Goal: Use online tool/utility: Utilize a website feature to perform a specific function

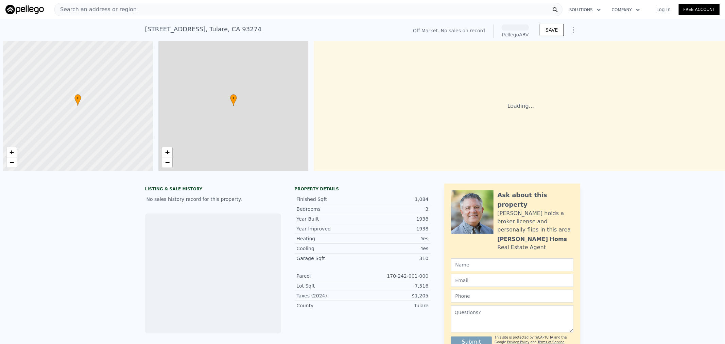
scroll to position [0, 2]
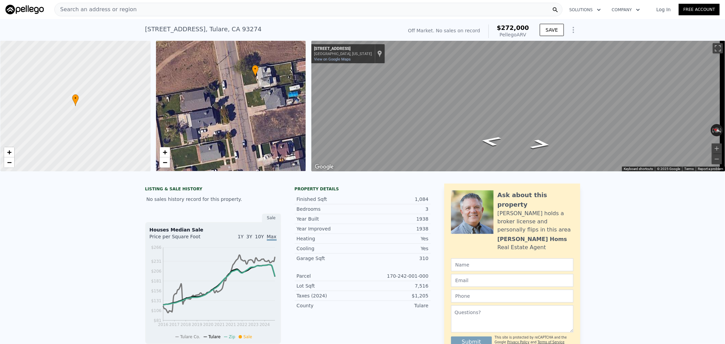
drag, startPoint x: 252, startPoint y: 130, endPoint x: 277, endPoint y: 101, distance: 38.2
click at [277, 101] on div "• + −" at bounding box center [231, 106] width 150 height 130
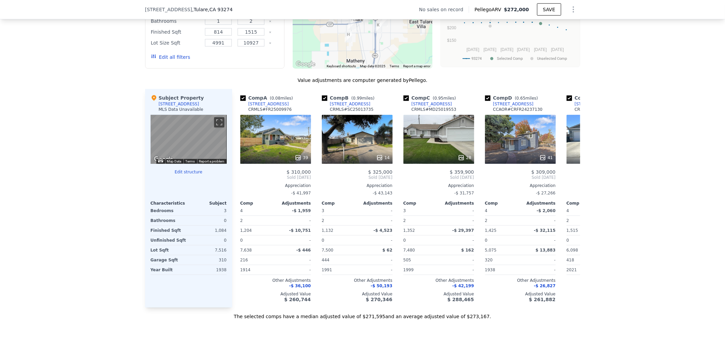
scroll to position [602, 0]
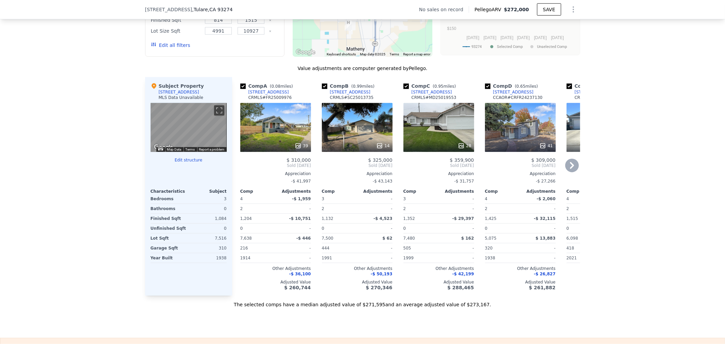
click at [272, 131] on div "39" at bounding box center [275, 127] width 71 height 49
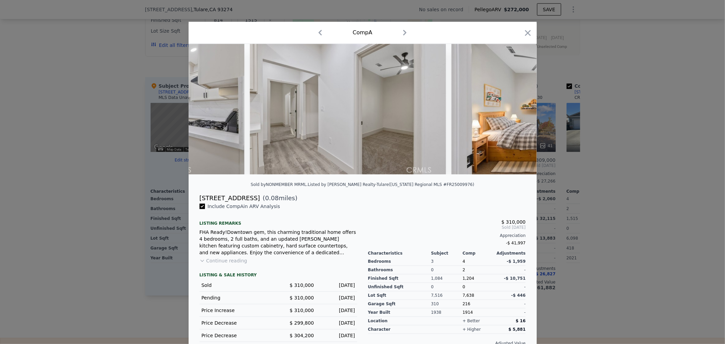
scroll to position [0, 3213]
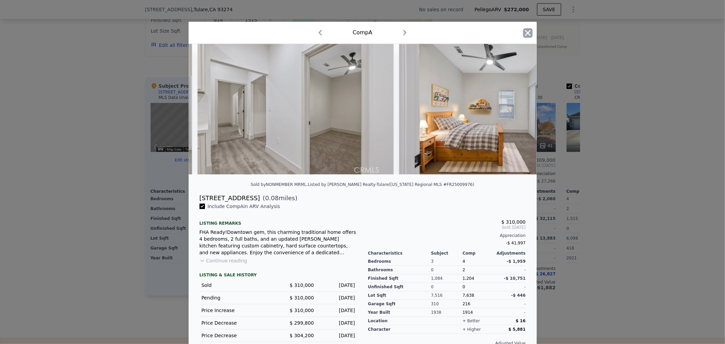
click at [529, 35] on icon "button" at bounding box center [528, 33] width 10 height 10
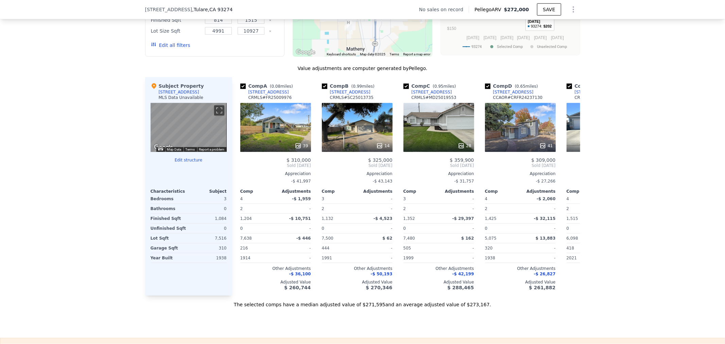
click at [572, 10] on icon "Show Options" at bounding box center [573, 9] width 8 height 8
click at [534, 25] on div "Edit Structure" at bounding box center [542, 27] width 76 height 14
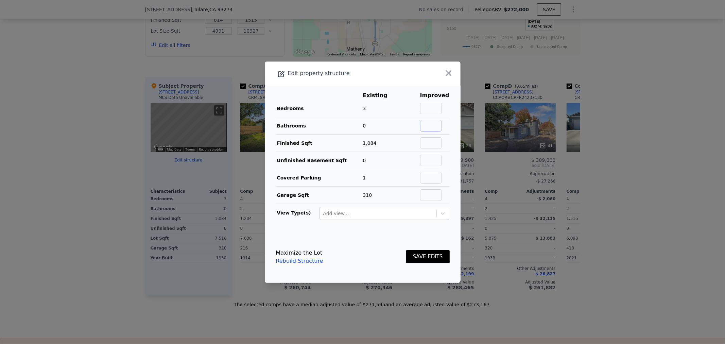
click at [432, 127] on input "text" at bounding box center [431, 126] width 22 height 12
type input "2"
click at [428, 255] on button "SAVE EDITS" at bounding box center [427, 256] width 43 height 13
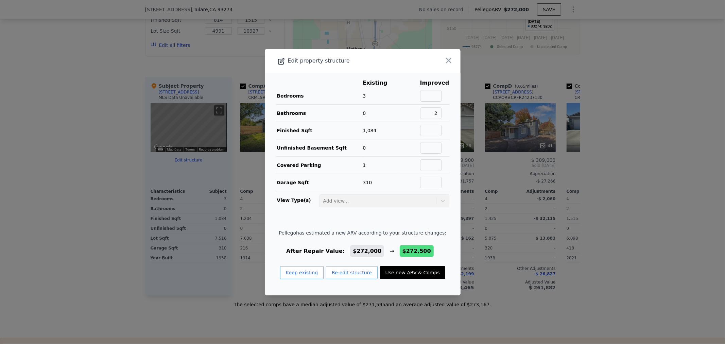
click at [396, 270] on button "Use new ARV & Comps" at bounding box center [412, 272] width 65 height 13
type input "$ 272,500"
type input "$ 30,474"
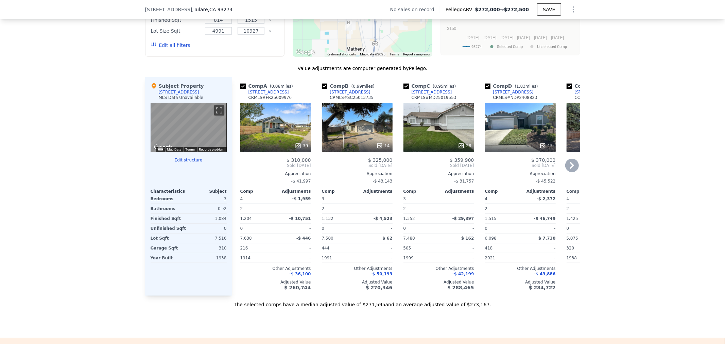
click at [297, 131] on div "39" at bounding box center [275, 127] width 71 height 49
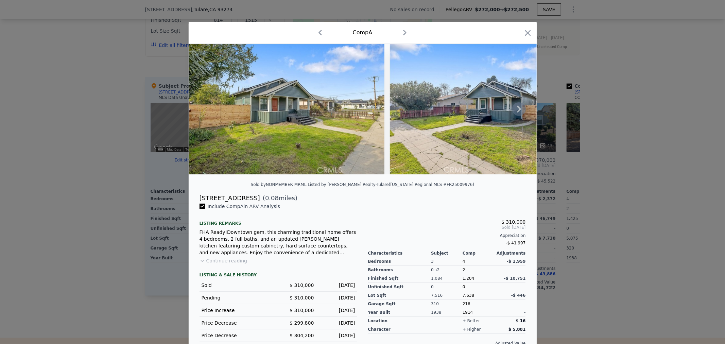
scroll to position [19, 0]
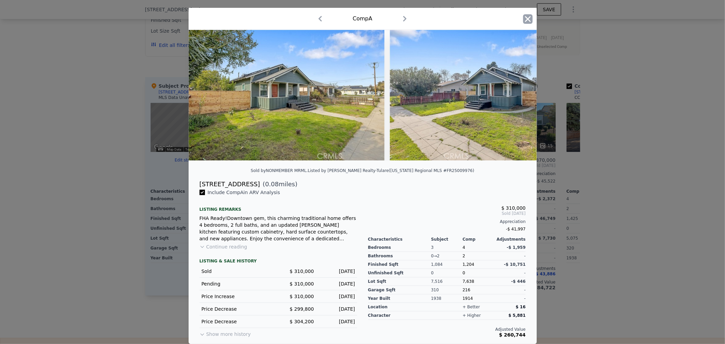
click at [525, 16] on icon "button" at bounding box center [528, 19] width 6 height 6
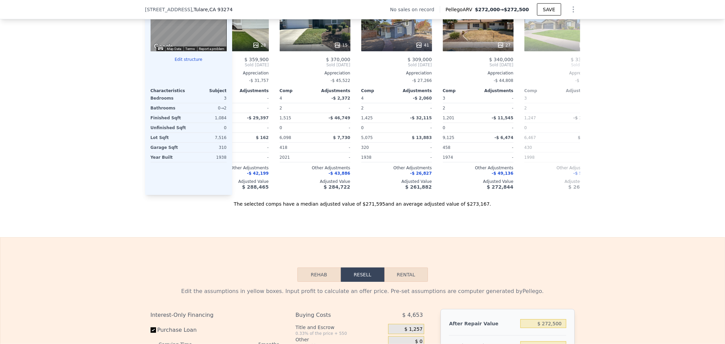
scroll to position [501, 0]
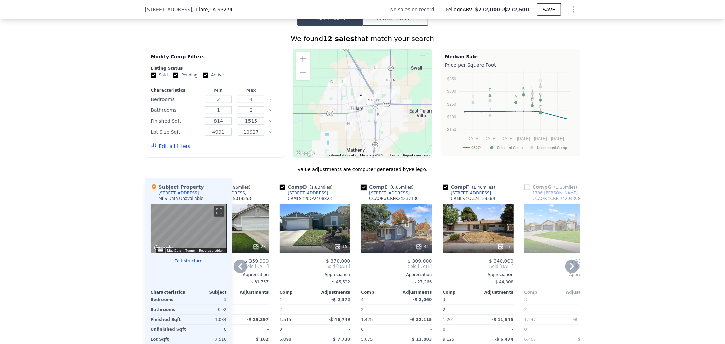
click at [361, 190] on input "checkbox" at bounding box center [363, 186] width 5 height 5
checkbox input "false"
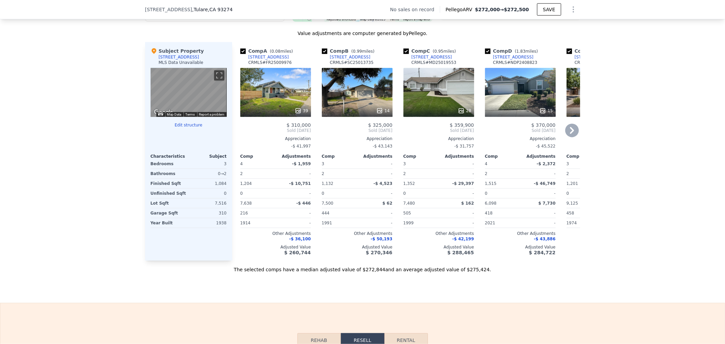
scroll to position [602, 0]
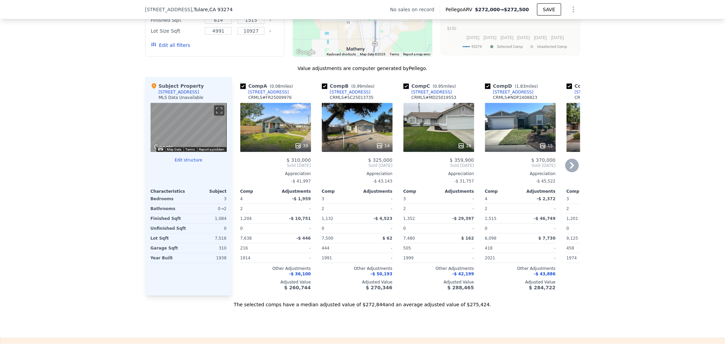
click at [240, 89] on input "checkbox" at bounding box center [242, 86] width 5 height 5
checkbox input "false"
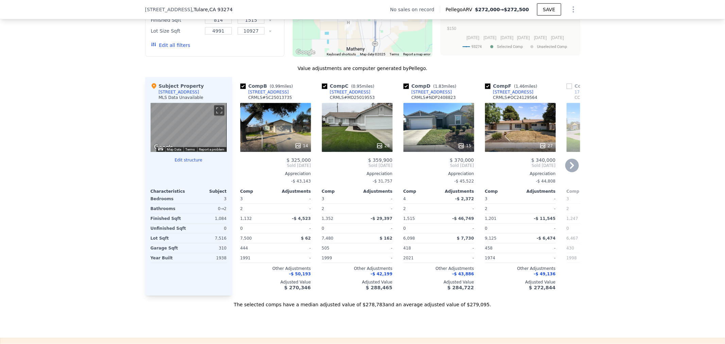
scroll to position [803, 0]
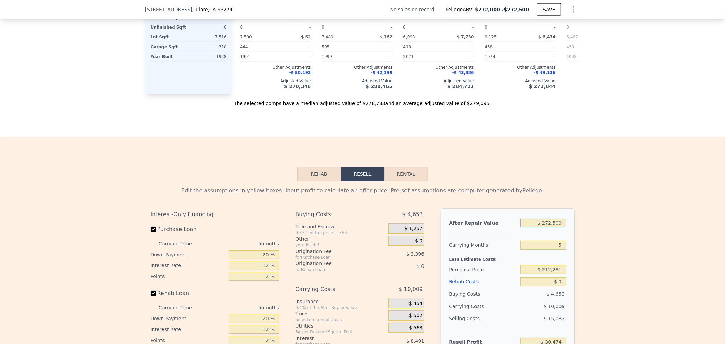
drag, startPoint x: 523, startPoint y: 230, endPoint x: 595, endPoint y: 238, distance: 71.8
click at [544, 227] on input "$ 272,500" at bounding box center [543, 222] width 46 height 9
click at [524, 227] on input "$ 272,500" at bounding box center [543, 222] width 46 height 9
drag, startPoint x: 524, startPoint y: 231, endPoint x: 603, endPoint y: 237, distance: 79.4
click at [601, 237] on div "Edit the assumptions in yellow boxes. Input profit to calculate an offer price.…" at bounding box center [362, 307] width 724 height 253
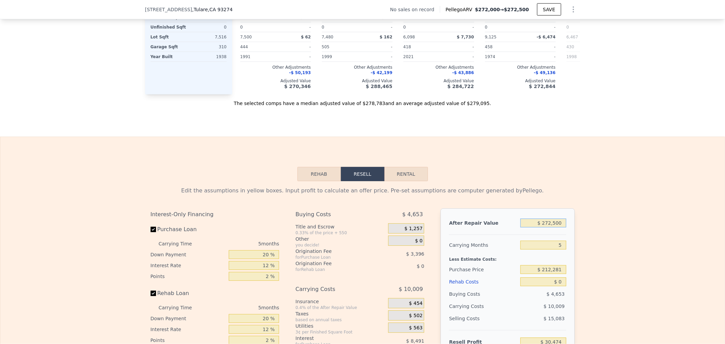
type input "$ 3"
type input "-$ 227,036"
type input "$ 32"
type input "-$ 227,009"
type input "$ 320"
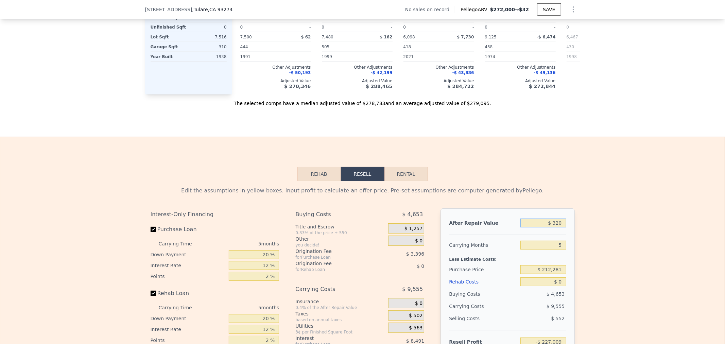
type input "-$ 226,737"
type input "$ 3,200"
type input "-$ 224,015"
type input "$ 32,000"
type input "-$ 196,799"
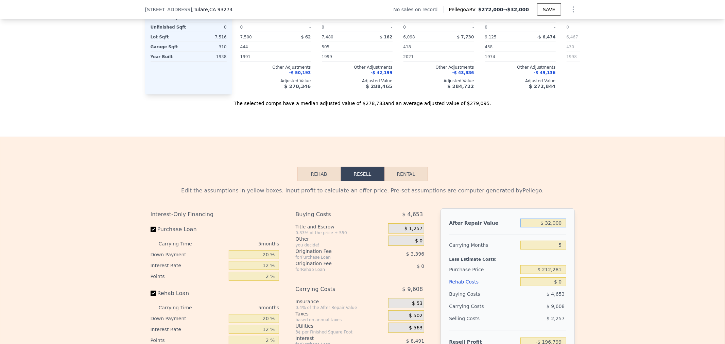
type input "$ 320,000"
type input "$ 75,362"
type input "$ 320,000"
drag, startPoint x: 537, startPoint y: 293, endPoint x: 672, endPoint y: 294, distance: 134.6
click at [627, 294] on div "Edit the assumptions in yellow boxes. Input profit to calculate an offer price.…" at bounding box center [362, 307] width 724 height 253
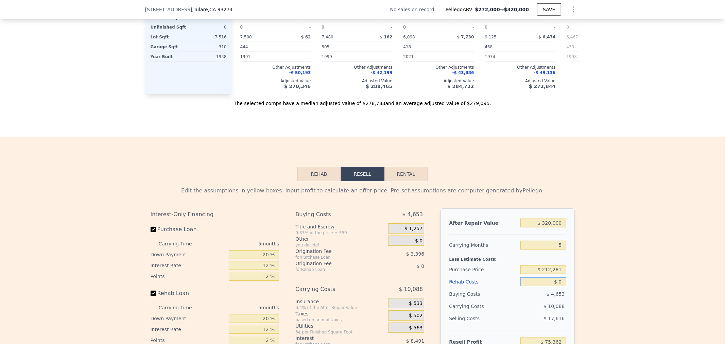
type input "$ 2"
type input "$ 75,360"
type input "$ 25"
type input "$ 75,337"
type input "$ 250"
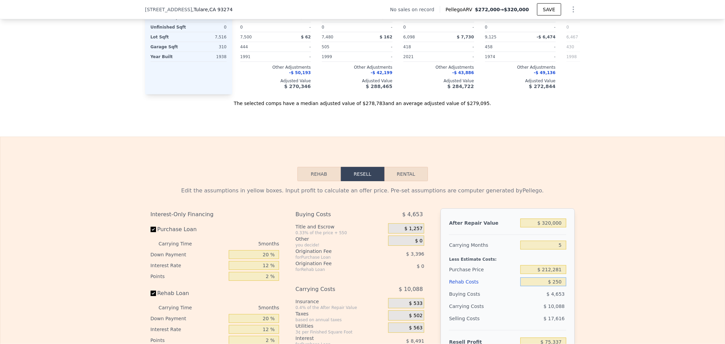
type input "$ 75,098"
type input "$ 2,500"
type input "$ 72,722"
type input "$ 25,000"
type input "$ 48,962"
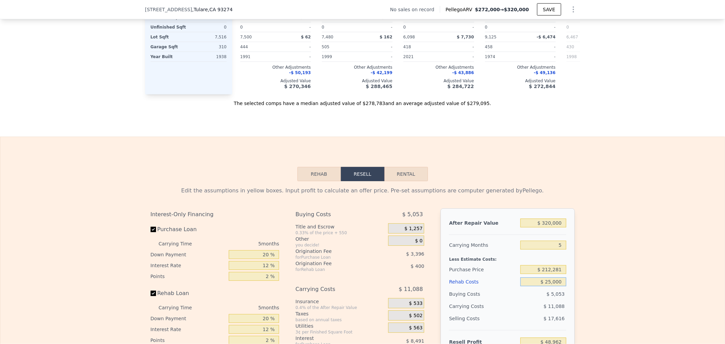
scroll to position [904, 0]
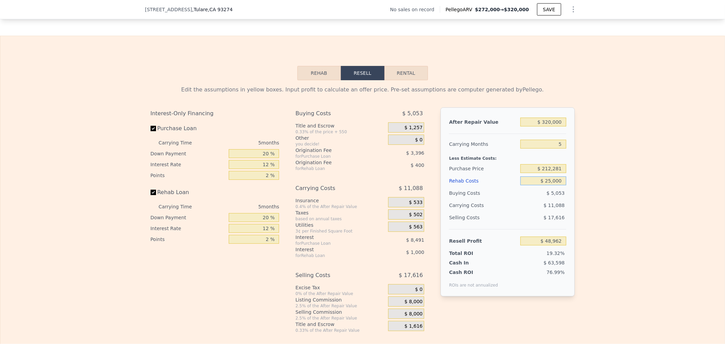
type input "$ 25,000"
drag, startPoint x: 534, startPoint y: 252, endPoint x: 554, endPoint y: 254, distance: 20.1
click at [554, 245] on input "$ 48,962" at bounding box center [543, 240] width 46 height 9
drag, startPoint x: 533, startPoint y: 252, endPoint x: 649, endPoint y: 249, distance: 116.6
click at [649, 249] on div "Edit the assumptions in yellow boxes. Input profit to calculate an offer price.…" at bounding box center [362, 206] width 724 height 253
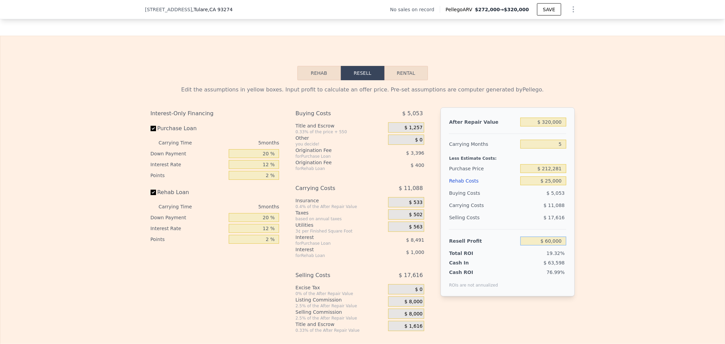
type input "$ 60,000"
type input "$ 201,859"
click at [525, 185] on input "$ 25,000" at bounding box center [543, 180] width 46 height 9
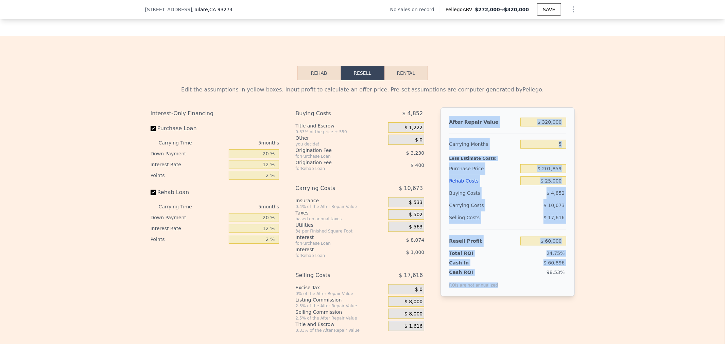
drag, startPoint x: 490, startPoint y: 297, endPoint x: 447, endPoint y: 131, distance: 171.1
click at [441, 131] on div "After Repair Value $ 320,000 Carrying Months 5 Less Estimate Costs: Purchase Pr…" at bounding box center [507, 201] width 134 height 189
copy div "After Repair Value Carrying Months Less Estimate Costs: Purchase Price Rehab Co…"
type input "$ 272,000"
type input "$ 0"
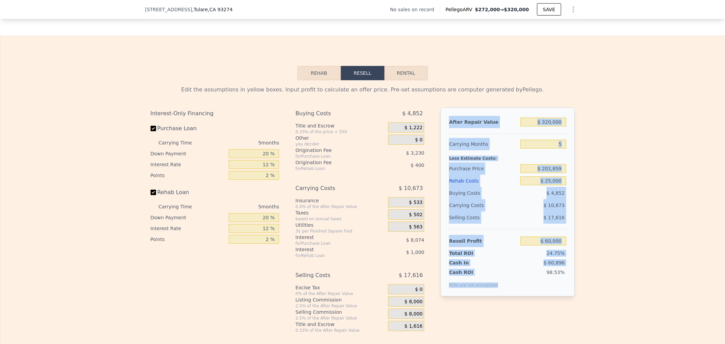
type input "$ 30,002"
checkbox input "true"
